Goal: Task Accomplishment & Management: Use online tool/utility

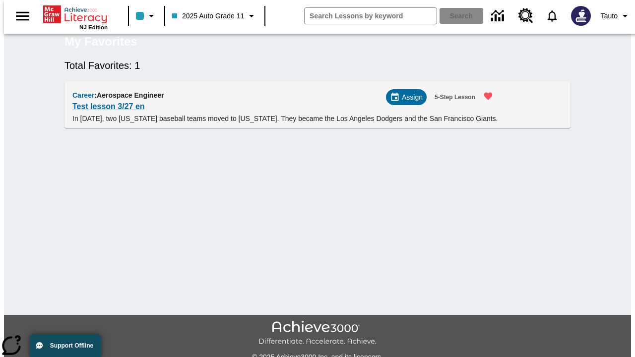
click at [410, 103] on span "Assign" at bounding box center [412, 97] width 21 height 10
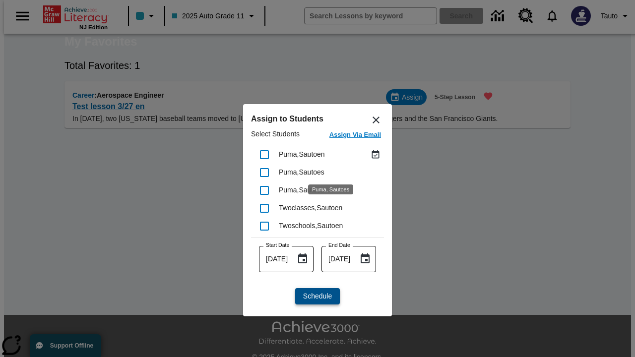
click at [265, 154] on input "checkbox" at bounding box center [264, 154] width 21 height 21
checkbox input "true"
click at [318, 296] on span "Schedule" at bounding box center [317, 296] width 29 height 10
